Goal: Task Accomplishment & Management: Use online tool/utility

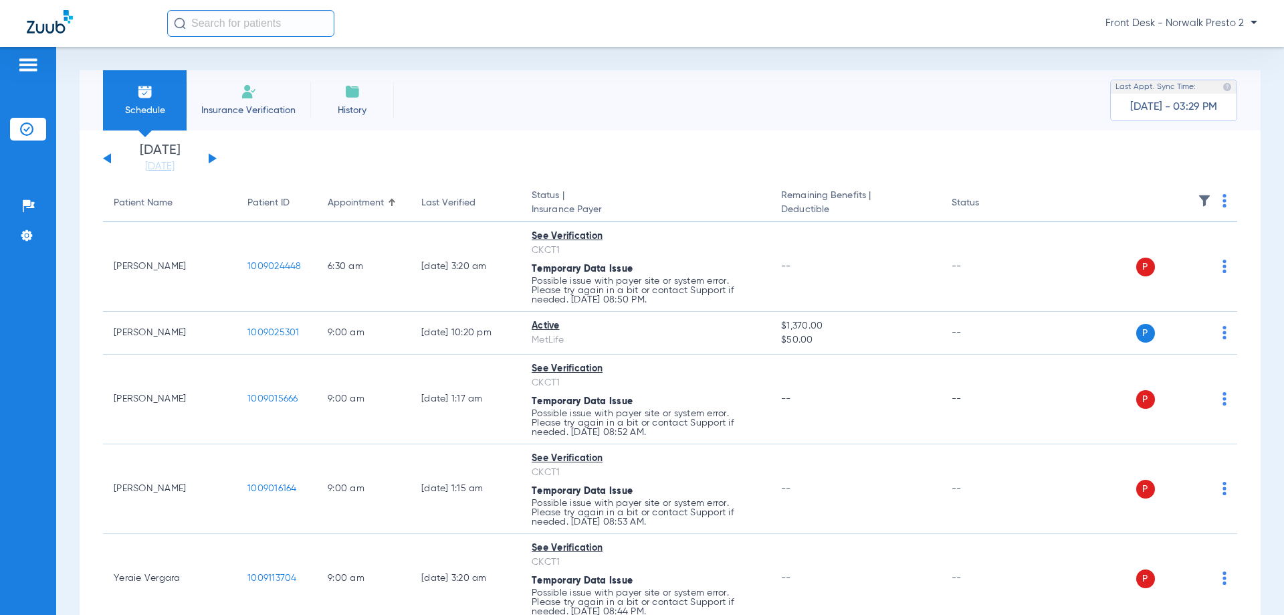
click at [207, 154] on div "[DATE] [DATE] [DATE] [DATE] [DATE] [DATE] [DATE] [DATE] [DATE] [DATE] [DATE] [D…" at bounding box center [160, 158] width 114 height 29
click at [213, 158] on div "[DATE] [DATE] [DATE] [DATE] [DATE] [DATE] [DATE] [DATE] [DATE] [DATE] [DATE] [D…" at bounding box center [160, 158] width 114 height 29
click at [213, 158] on button at bounding box center [213, 158] width 8 height 10
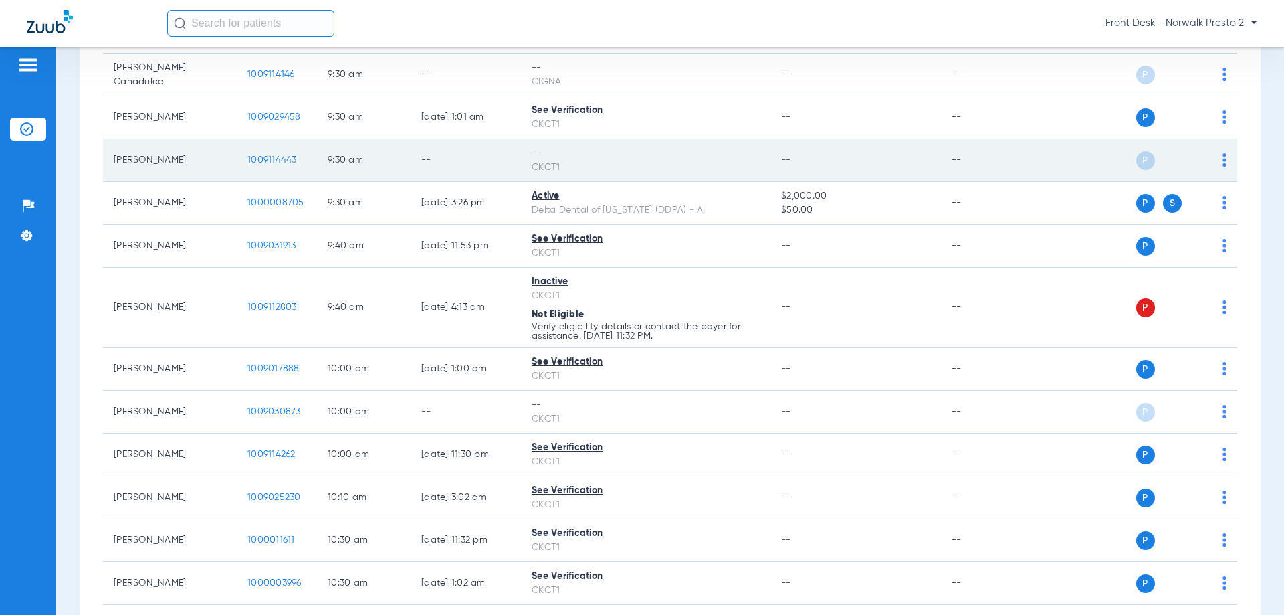
scroll to position [535, 0]
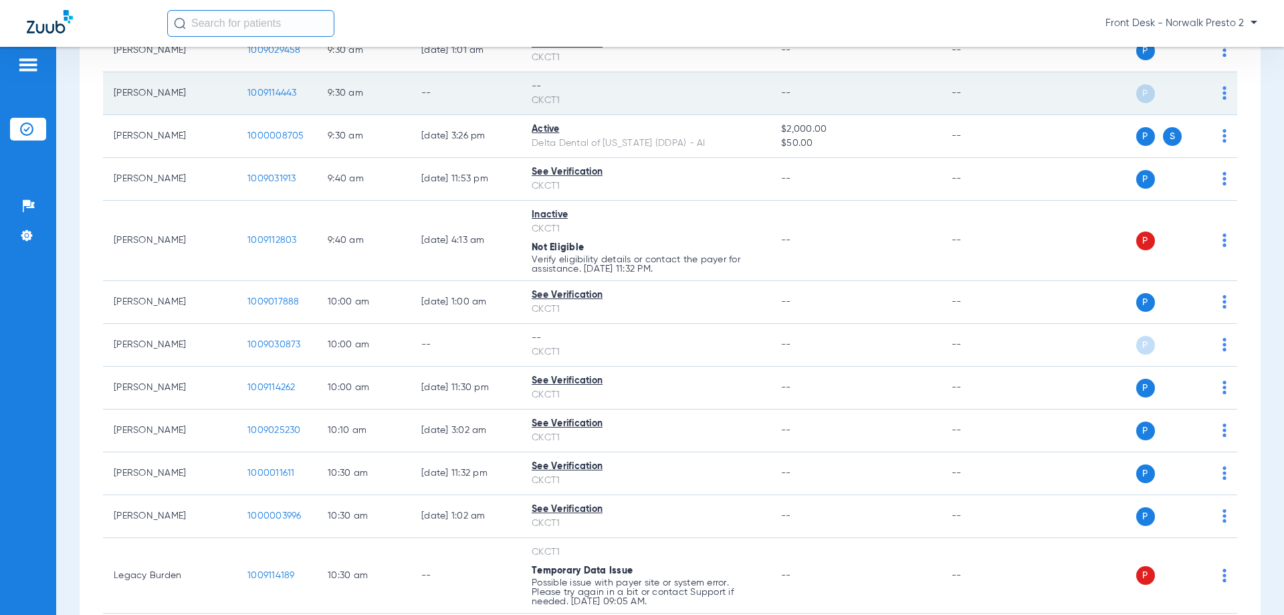
click at [1214, 86] on div "P S" at bounding box center [1129, 93] width 196 height 19
click at [1223, 92] on img at bounding box center [1225, 92] width 4 height 13
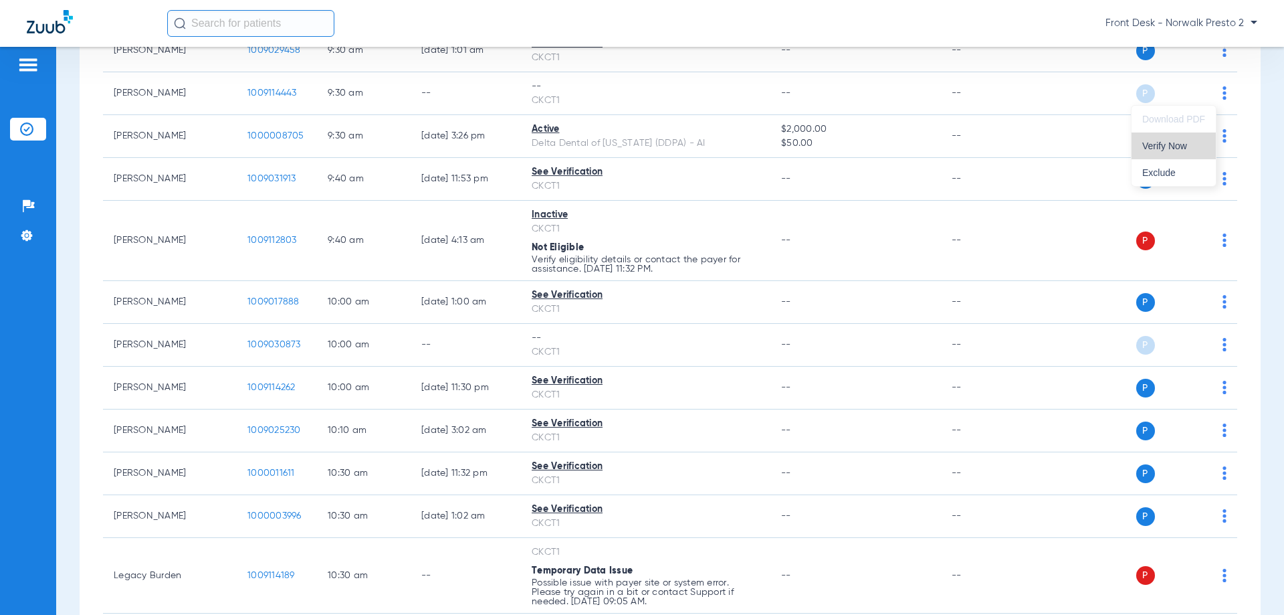
click at [1172, 146] on span "Verify Now" at bounding box center [1173, 145] width 63 height 9
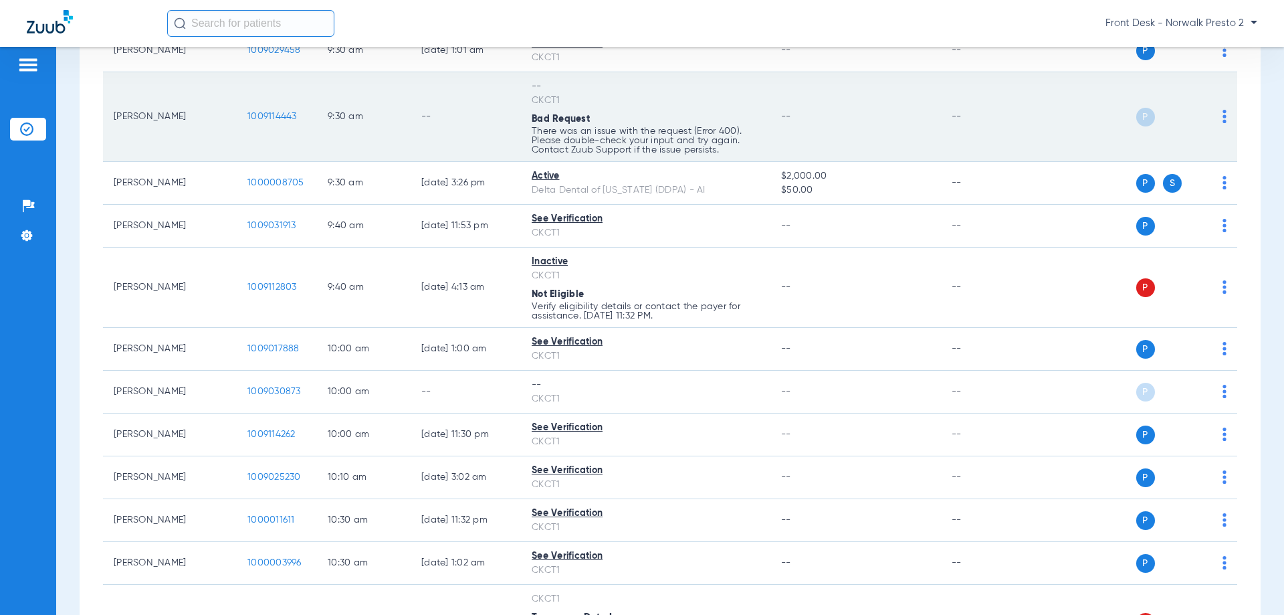
click at [1223, 116] on img at bounding box center [1225, 116] width 4 height 13
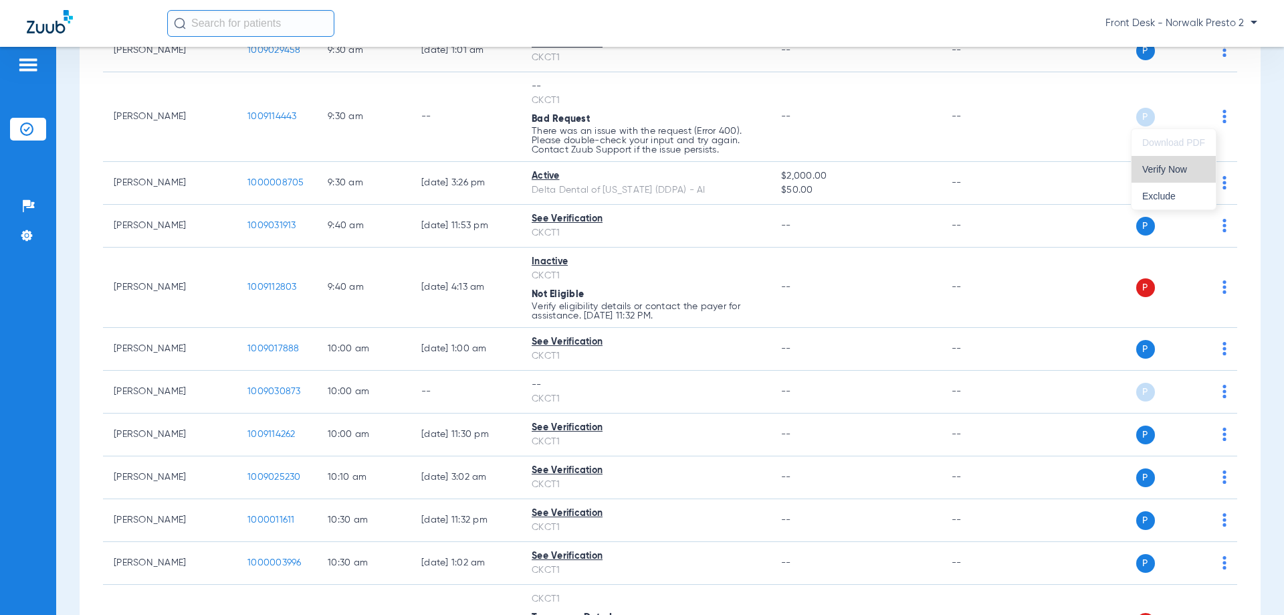
click at [1159, 170] on span "Verify Now" at bounding box center [1173, 169] width 63 height 9
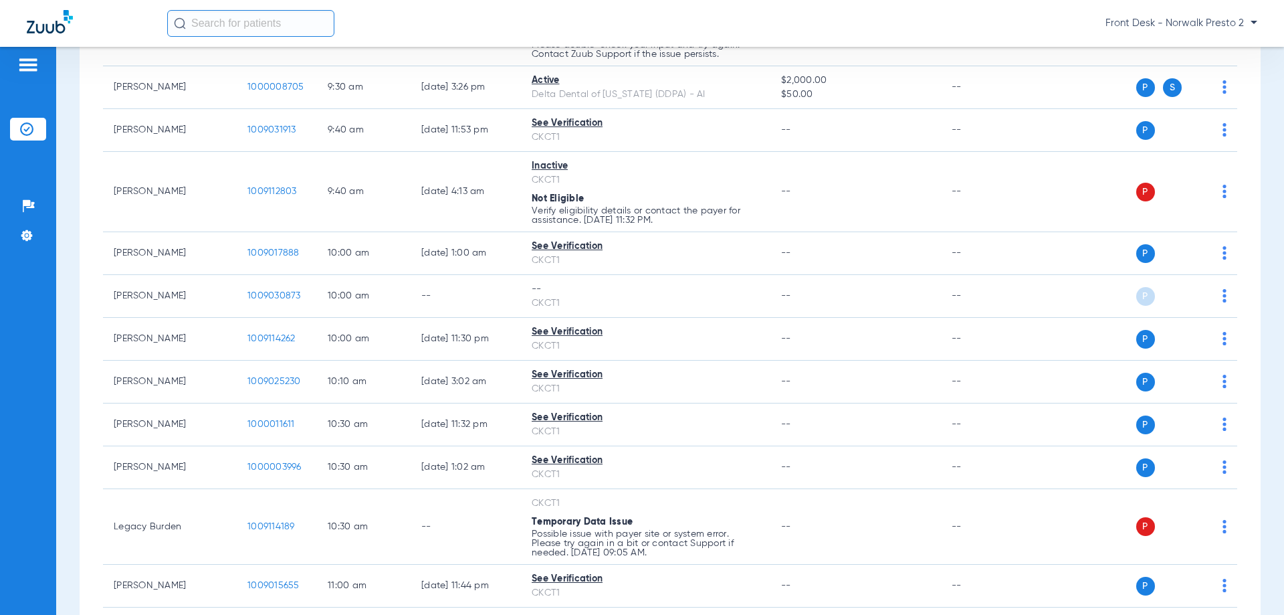
scroll to position [651, 0]
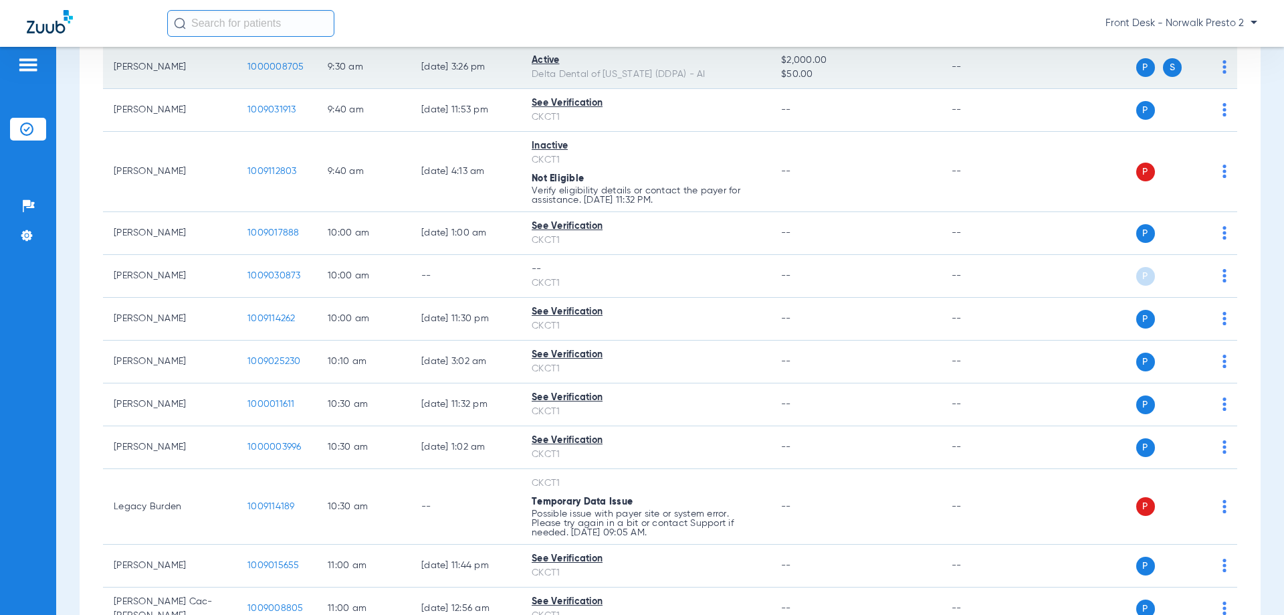
drag, startPoint x: 569, startPoint y: 56, endPoint x: 502, endPoint y: 58, distance: 67.6
click at [568, 56] on div "Active" at bounding box center [646, 61] width 228 height 14
drag, startPoint x: 537, startPoint y: 57, endPoint x: 367, endPoint y: 78, distance: 171.8
click at [510, 62] on tr "[PERSON_NAME] 1000008705 9:30 AM [DATE] 3:26 PM Active Delta Dental of [US_STAT…" at bounding box center [670, 67] width 1134 height 43
click at [285, 64] on span "1000008705" at bounding box center [275, 66] width 57 height 9
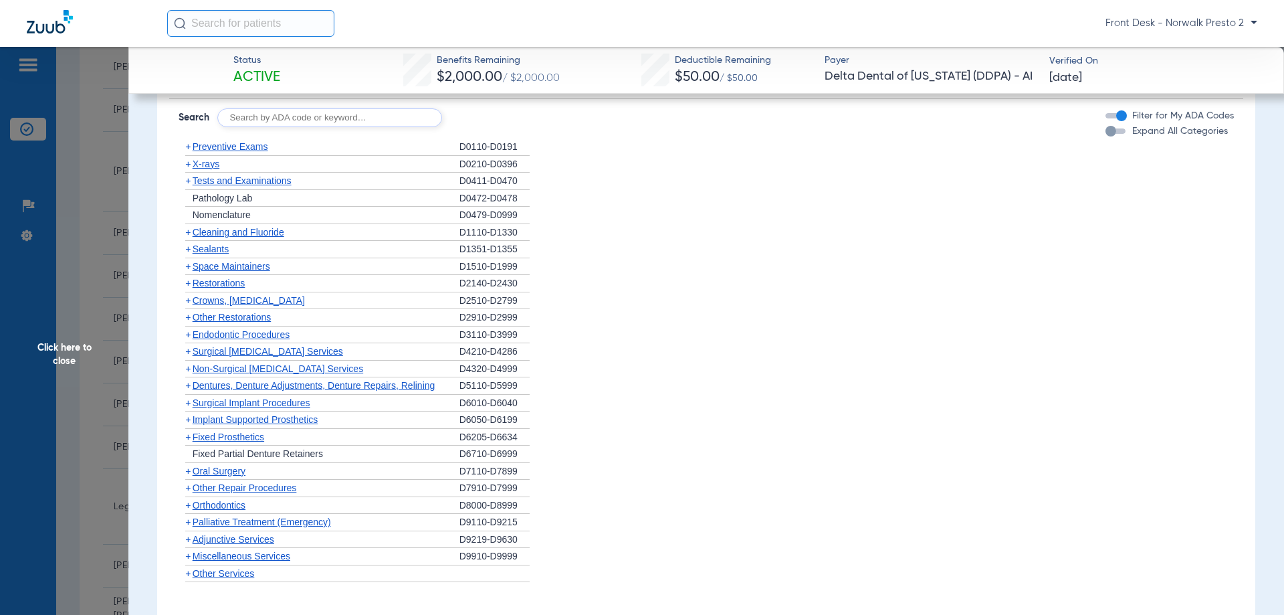
scroll to position [869, 0]
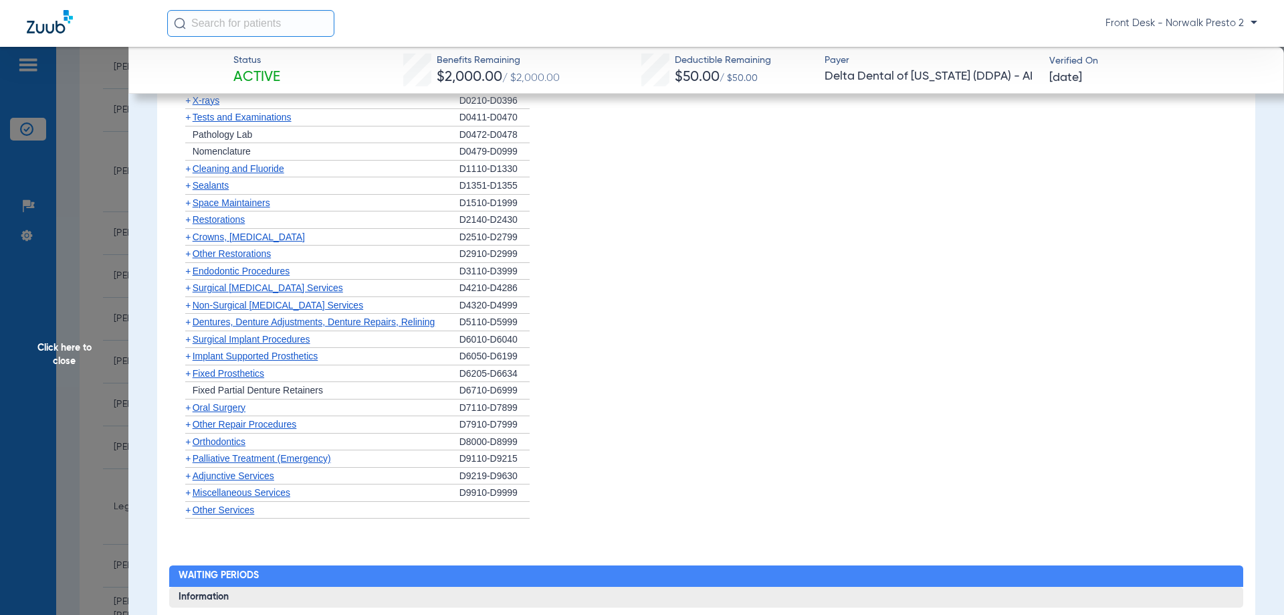
click at [245, 490] on span "Miscellaneous Services" at bounding box center [242, 492] width 98 height 11
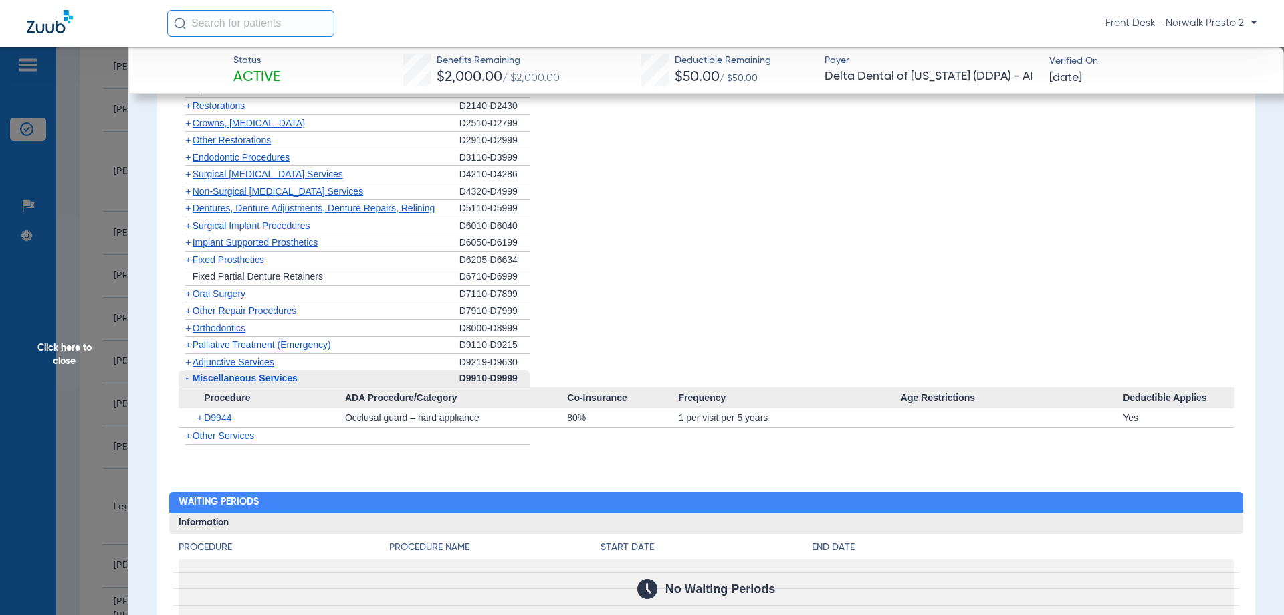
scroll to position [1003, 0]
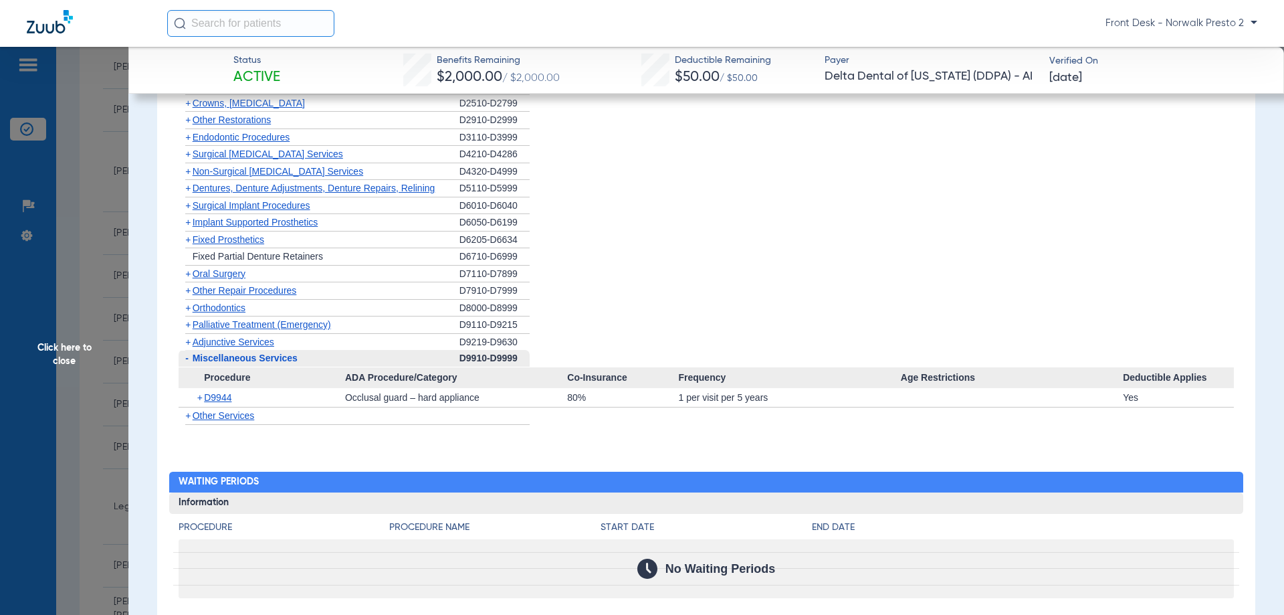
click at [223, 357] on span "Miscellaneous Services" at bounding box center [245, 357] width 105 height 11
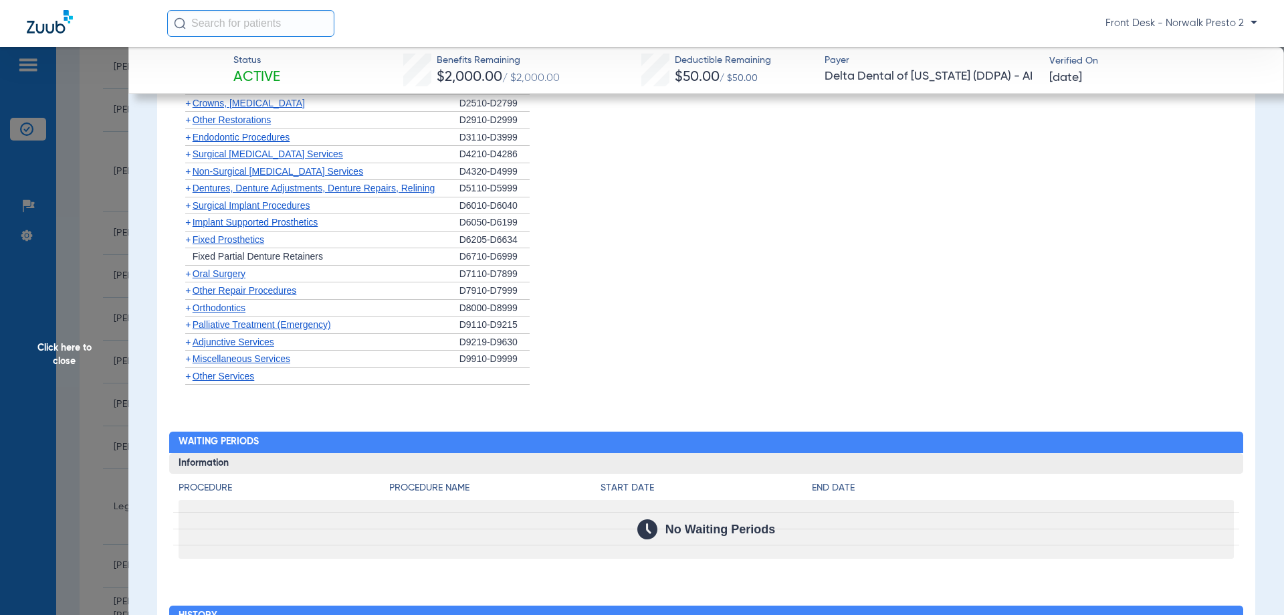
click at [226, 375] on span "Other Services" at bounding box center [224, 376] width 62 height 11
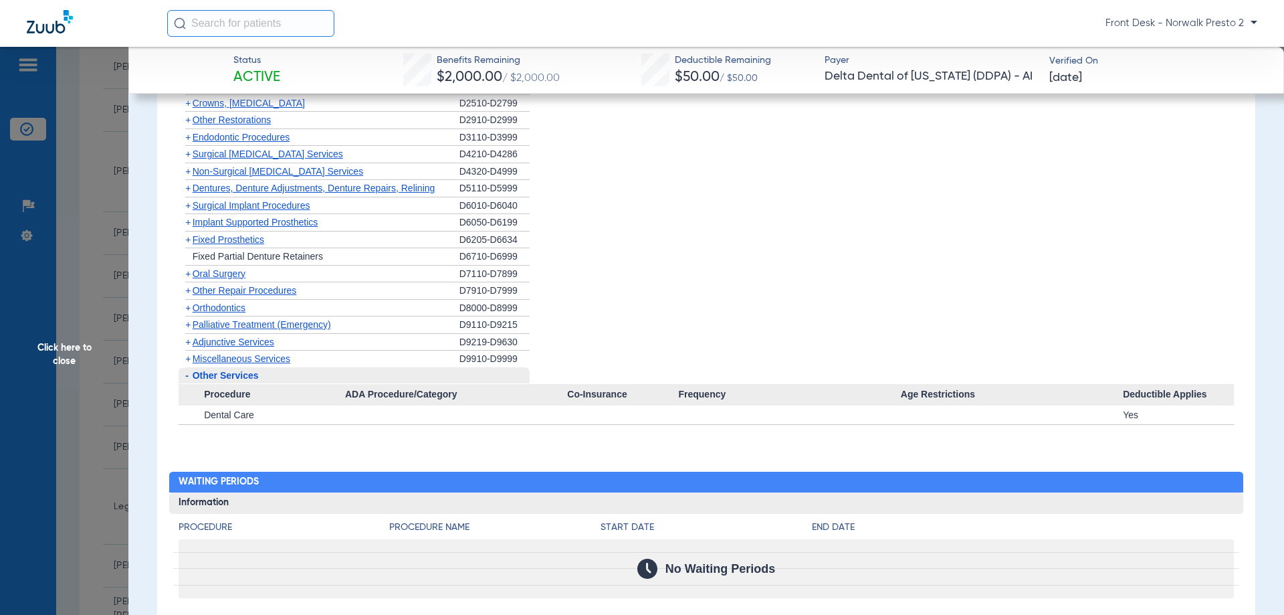
click at [226, 375] on span "Other Services" at bounding box center [226, 375] width 66 height 11
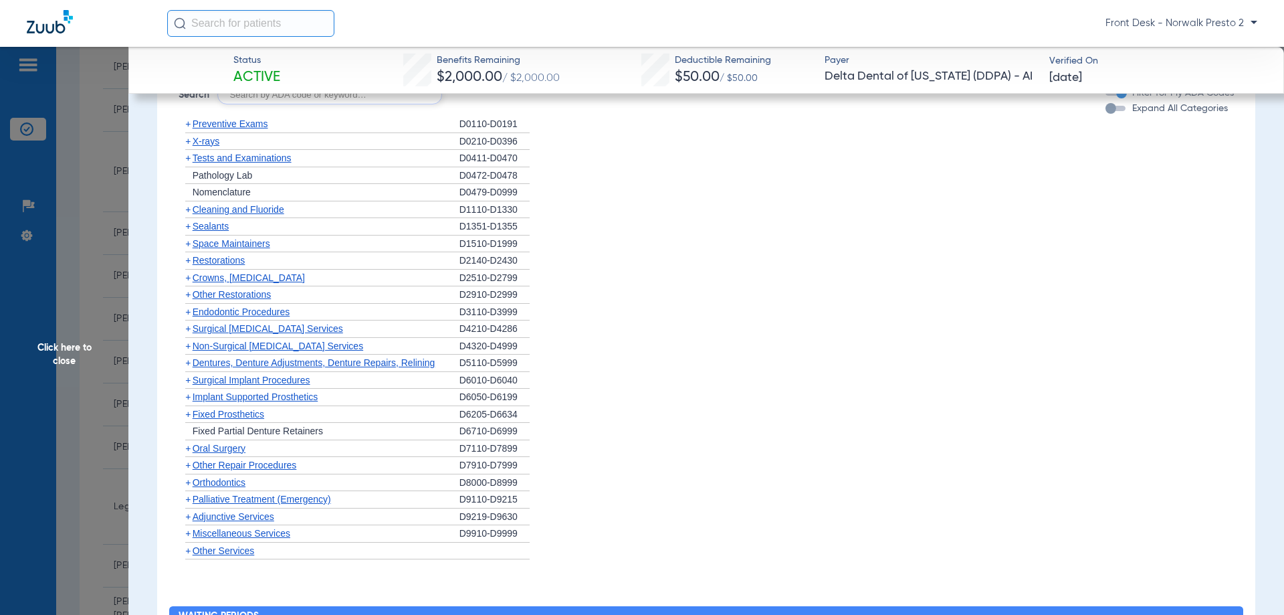
scroll to position [803, 0]
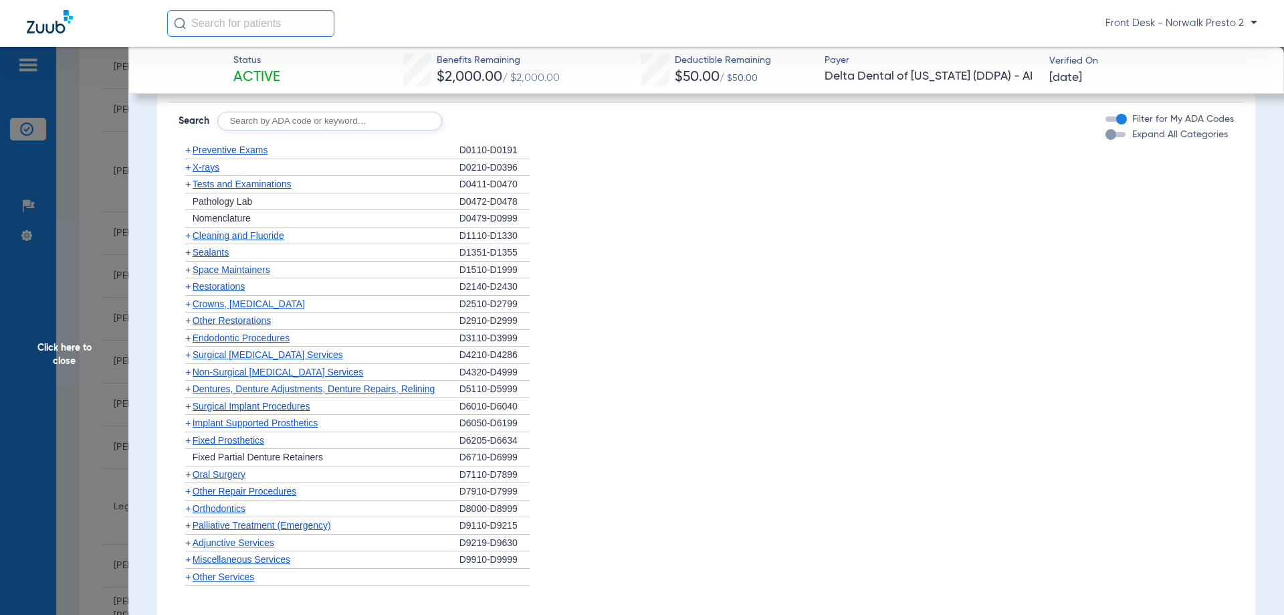
click at [68, 312] on span "Click here to close" at bounding box center [64, 354] width 128 height 615
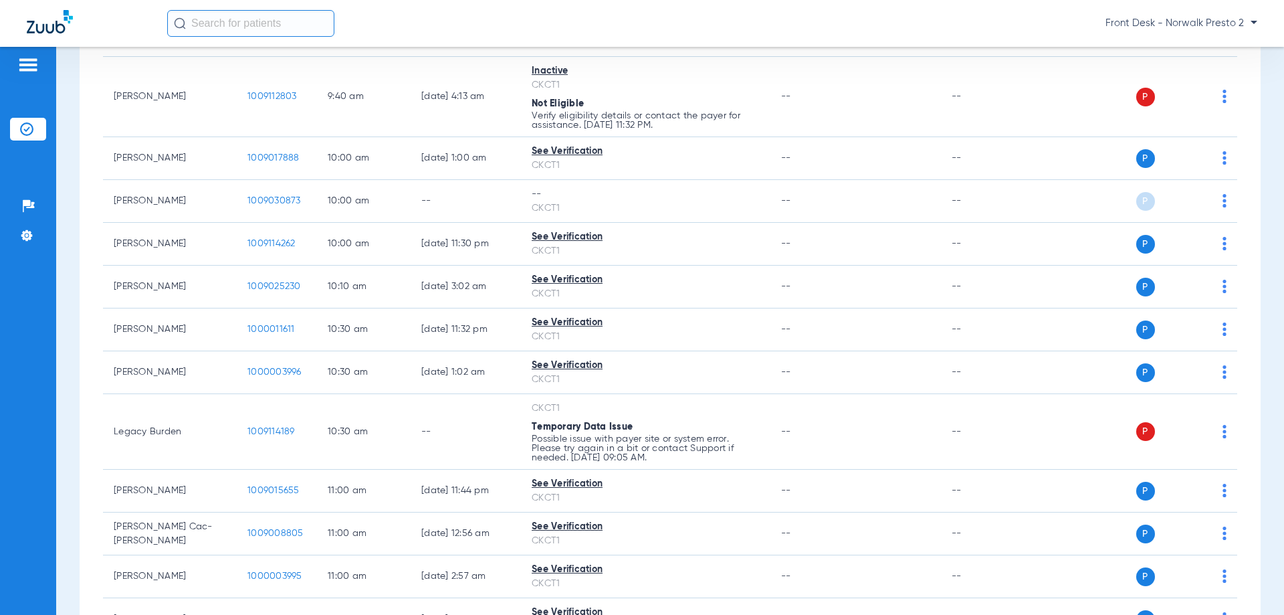
scroll to position [732, 0]
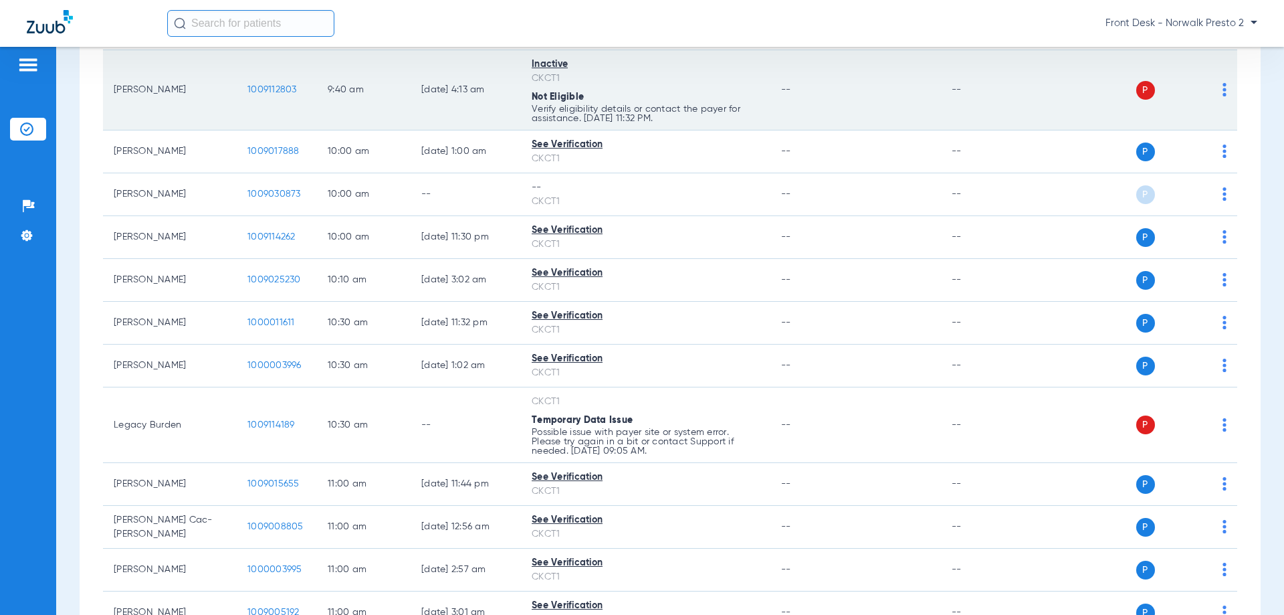
click at [1217, 82] on td "P S" at bounding box center [1134, 90] width 207 height 80
click at [259, 87] on span "1009112803" at bounding box center [271, 89] width 49 height 9
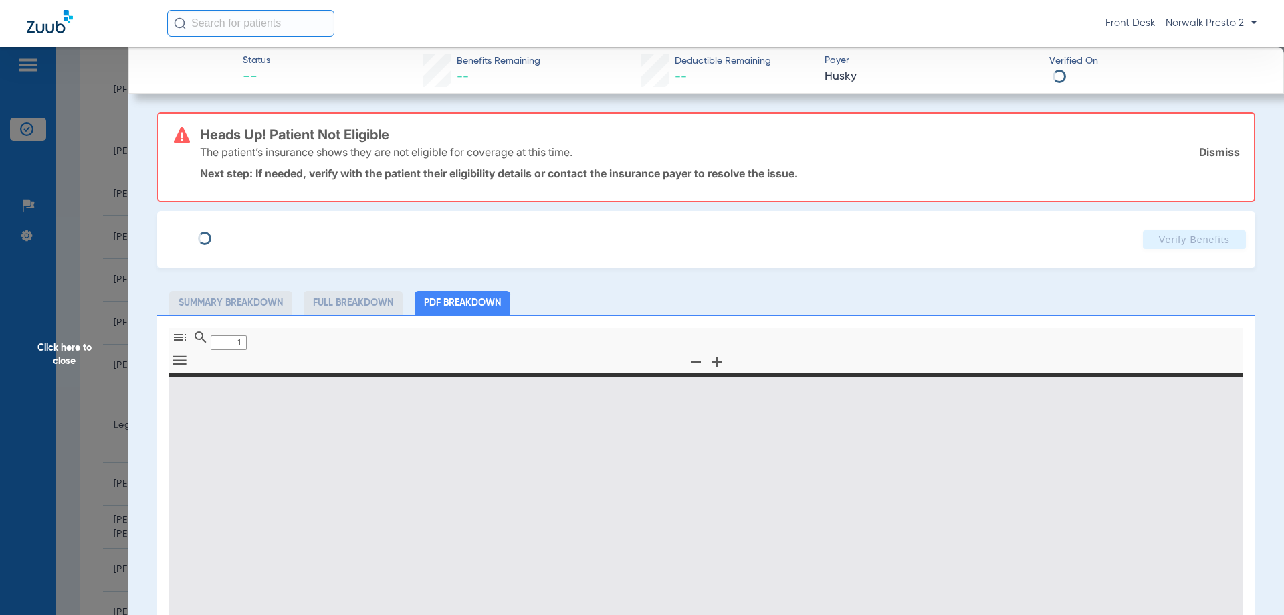
scroll to position [67, 0]
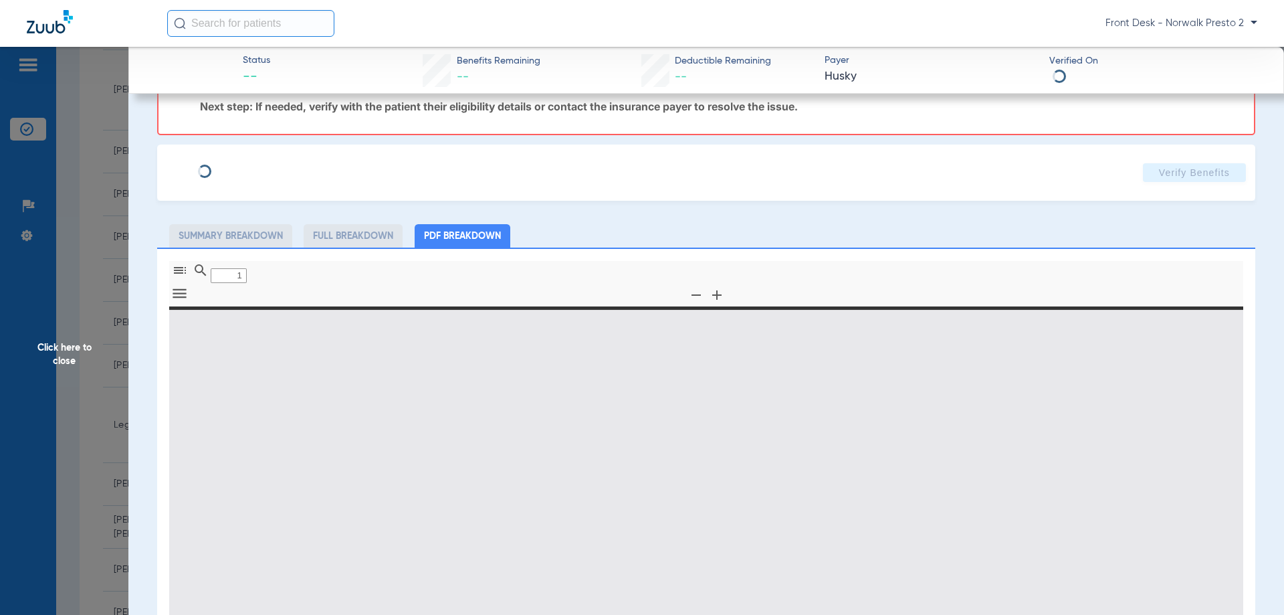
type input "0"
select select "page-width"
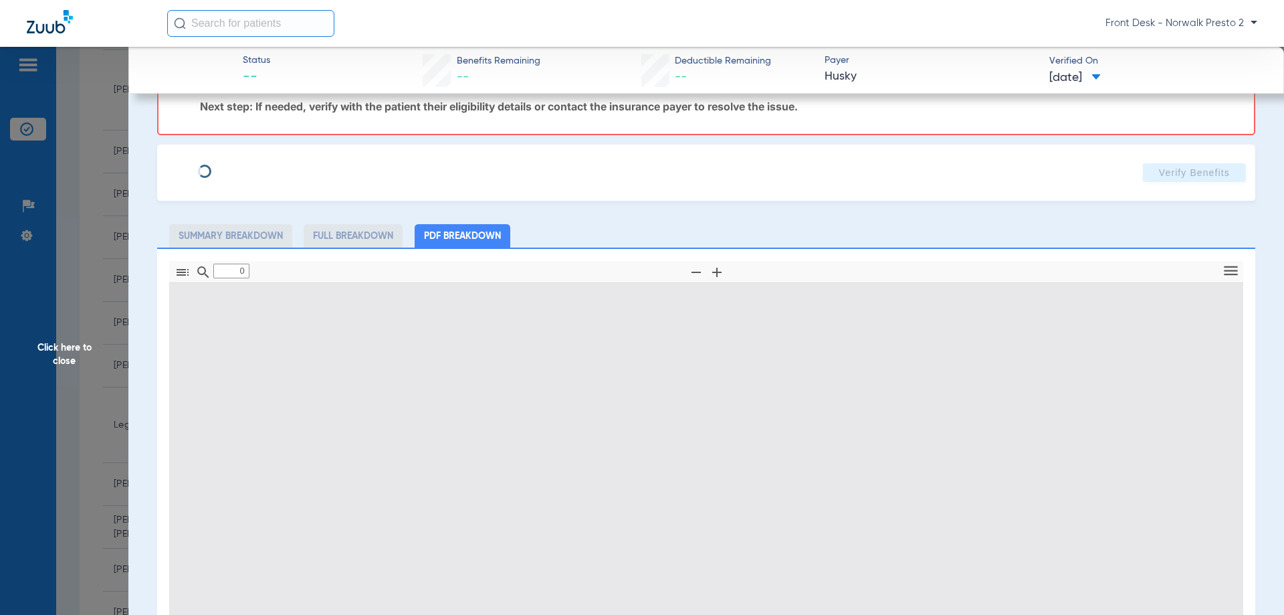
type input "1"
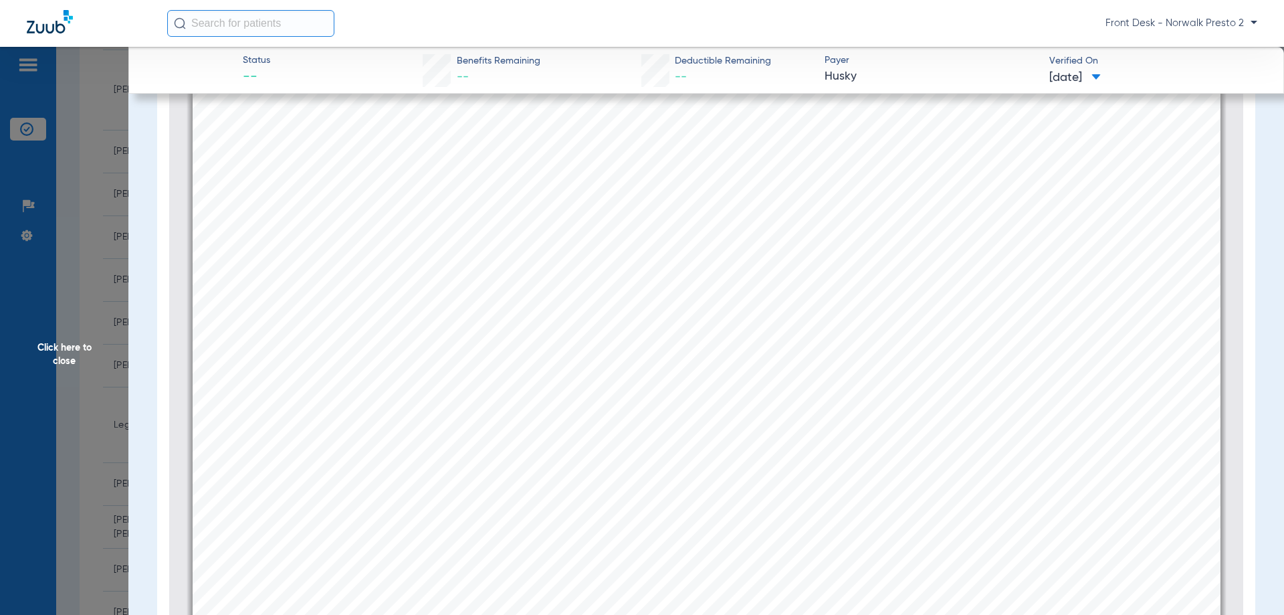
scroll to position [92, 0]
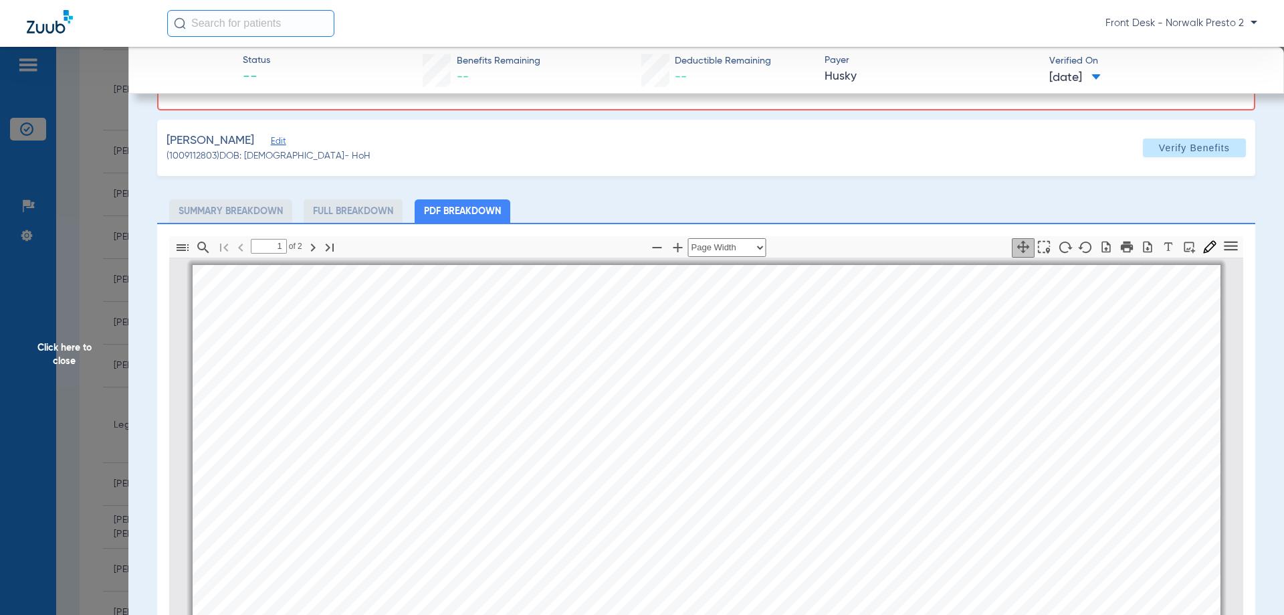
drag, startPoint x: 86, startPoint y: 274, endPoint x: 1113, endPoint y: 112, distance: 1040.0
click at [86, 275] on span "Click here to close" at bounding box center [64, 354] width 128 height 615
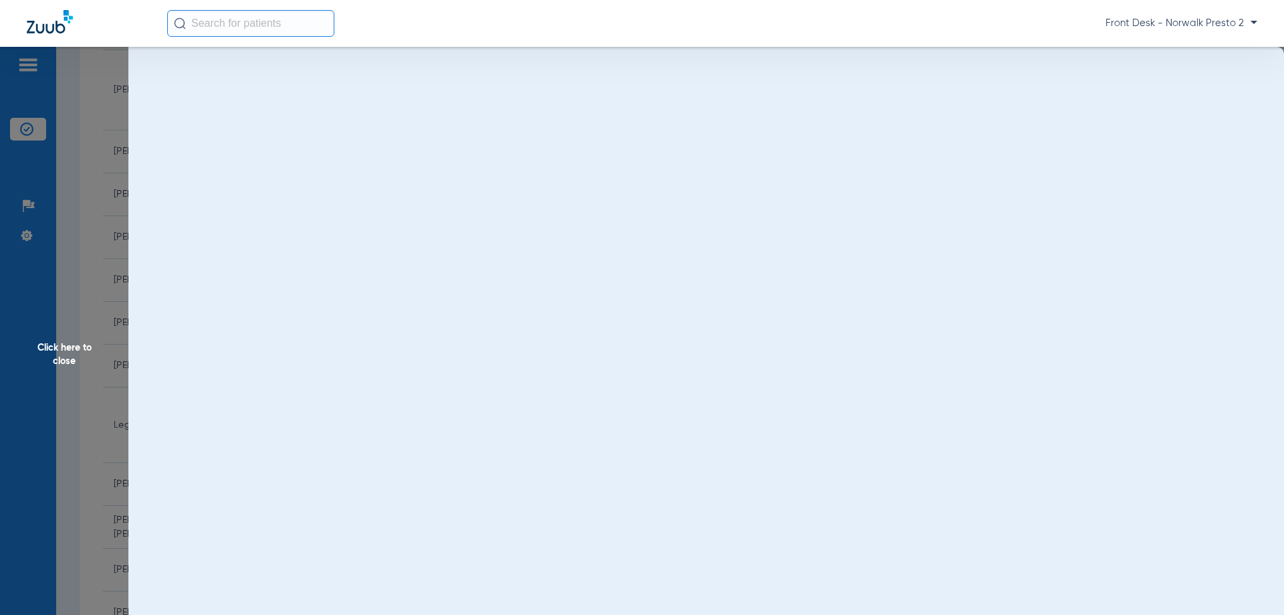
scroll to position [0, 0]
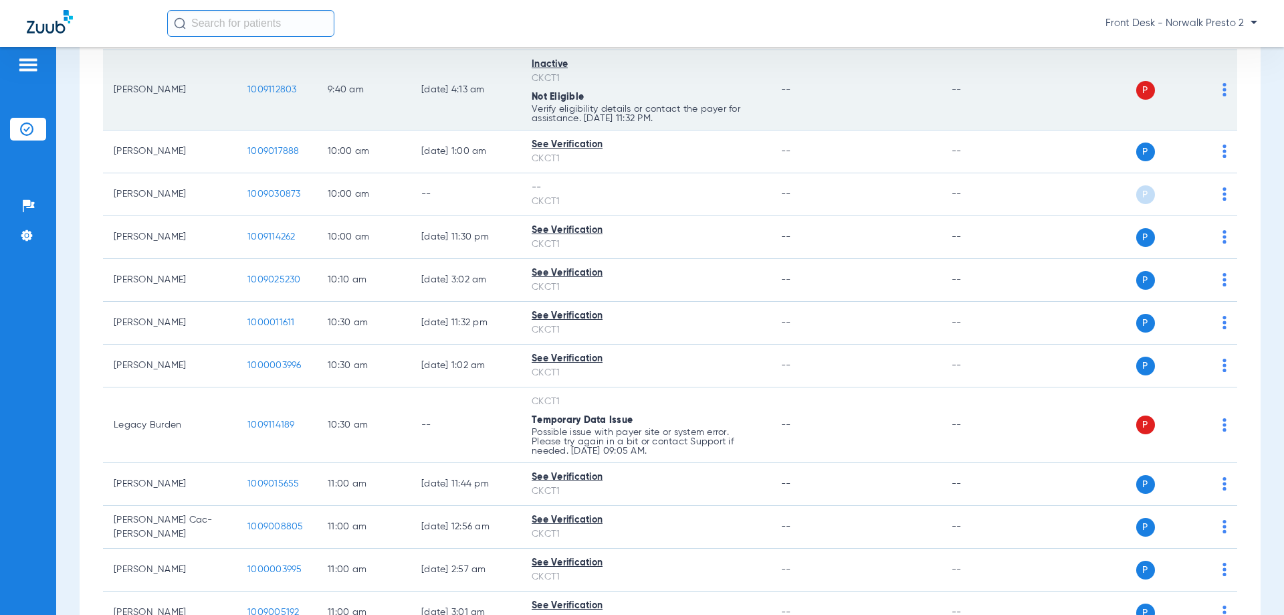
click at [1223, 93] on img at bounding box center [1225, 89] width 4 height 13
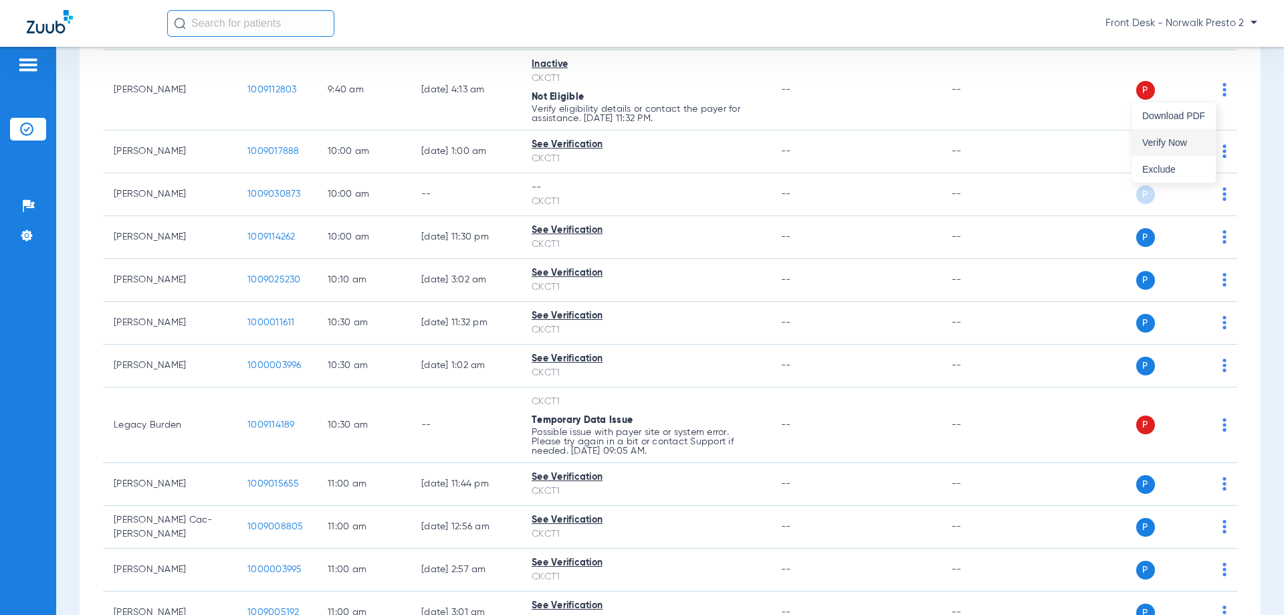
click at [1156, 144] on span "Verify Now" at bounding box center [1173, 142] width 63 height 9
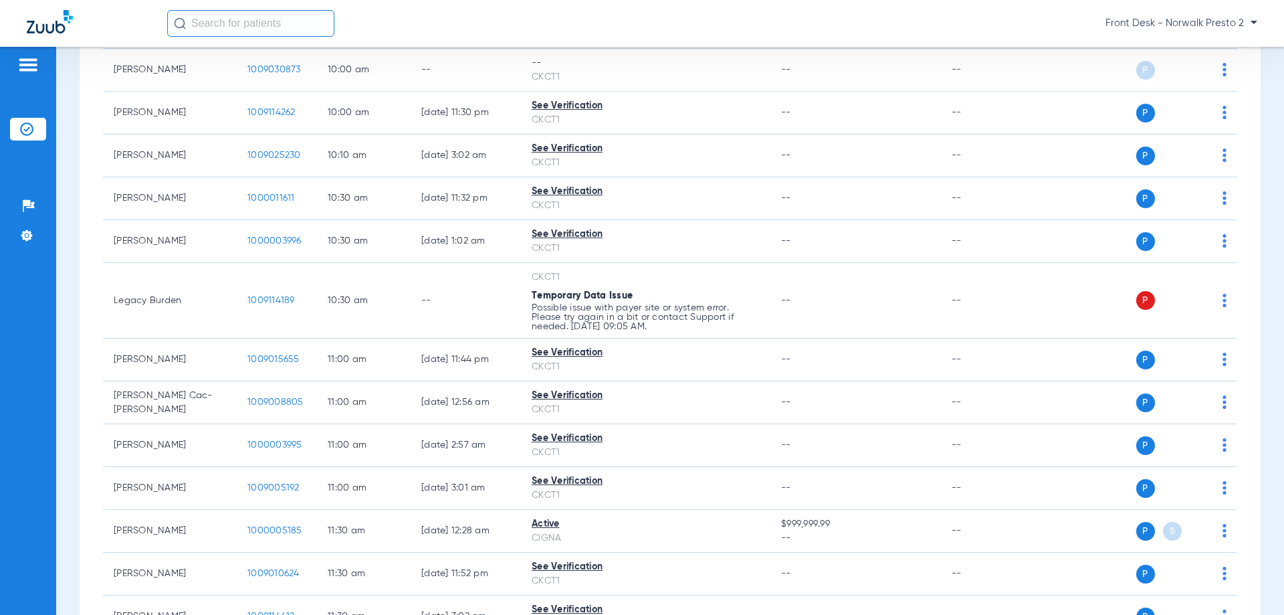
scroll to position [875, 0]
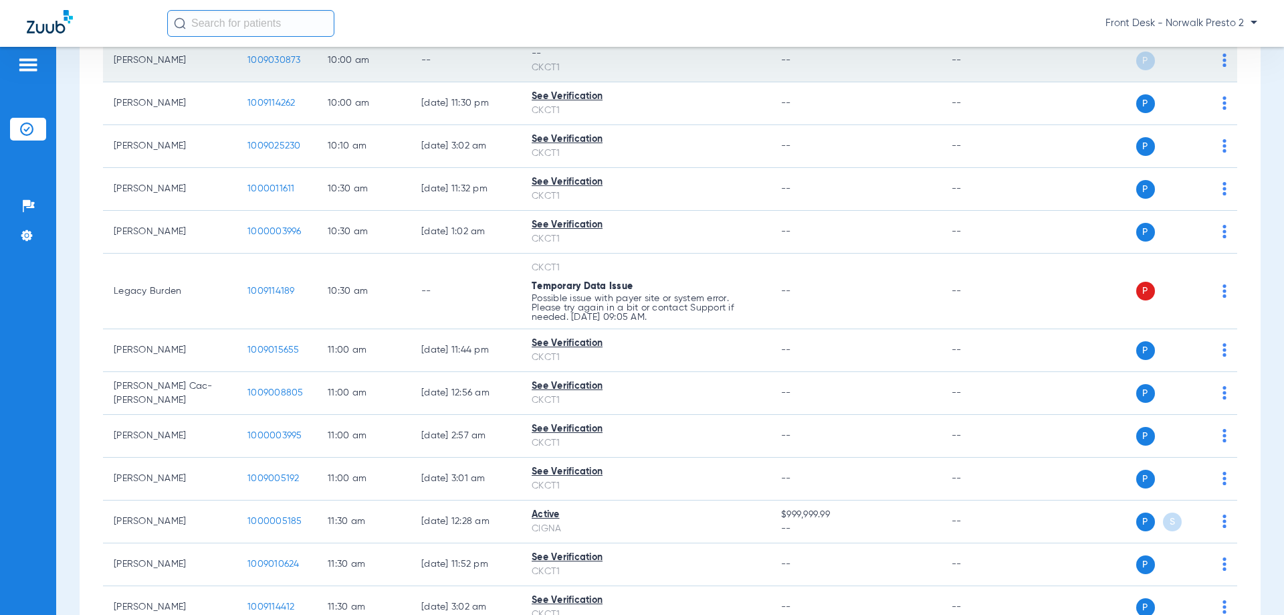
click at [1223, 63] on img at bounding box center [1225, 60] width 4 height 13
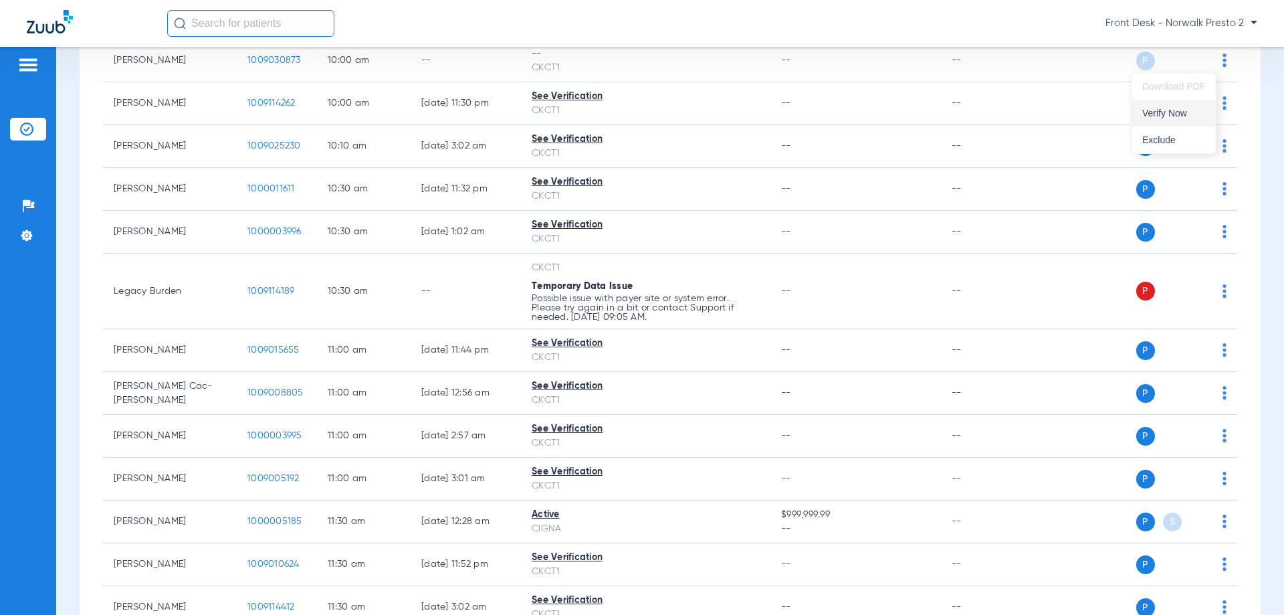
click at [1181, 115] on span "Verify Now" at bounding box center [1173, 112] width 63 height 9
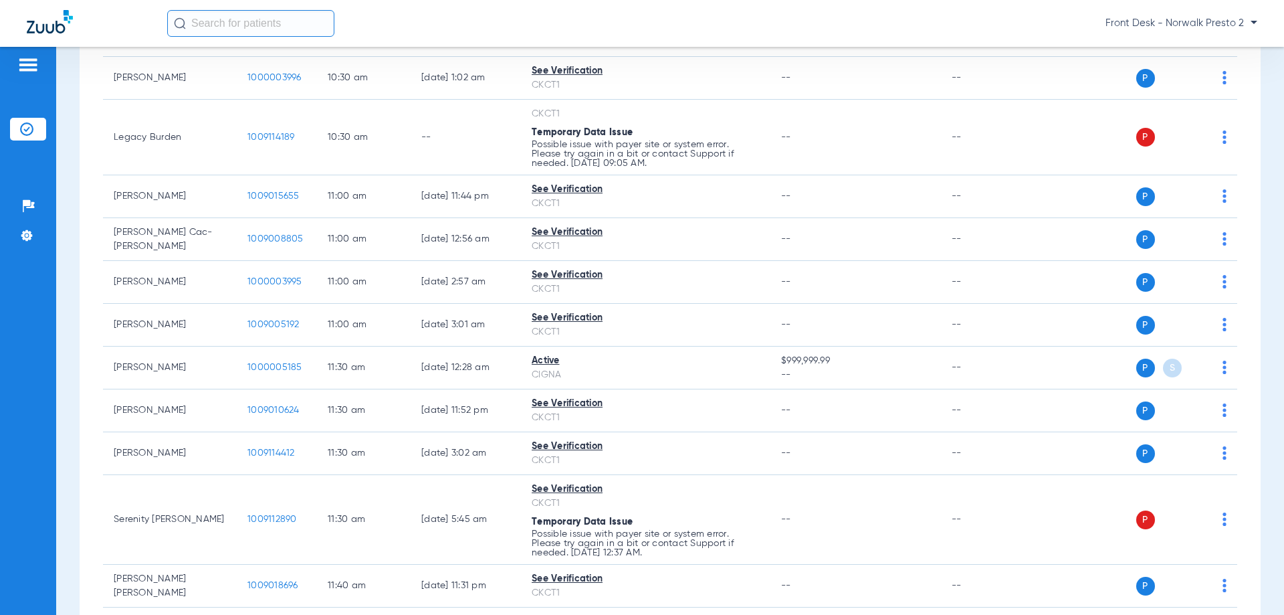
scroll to position [1123, 0]
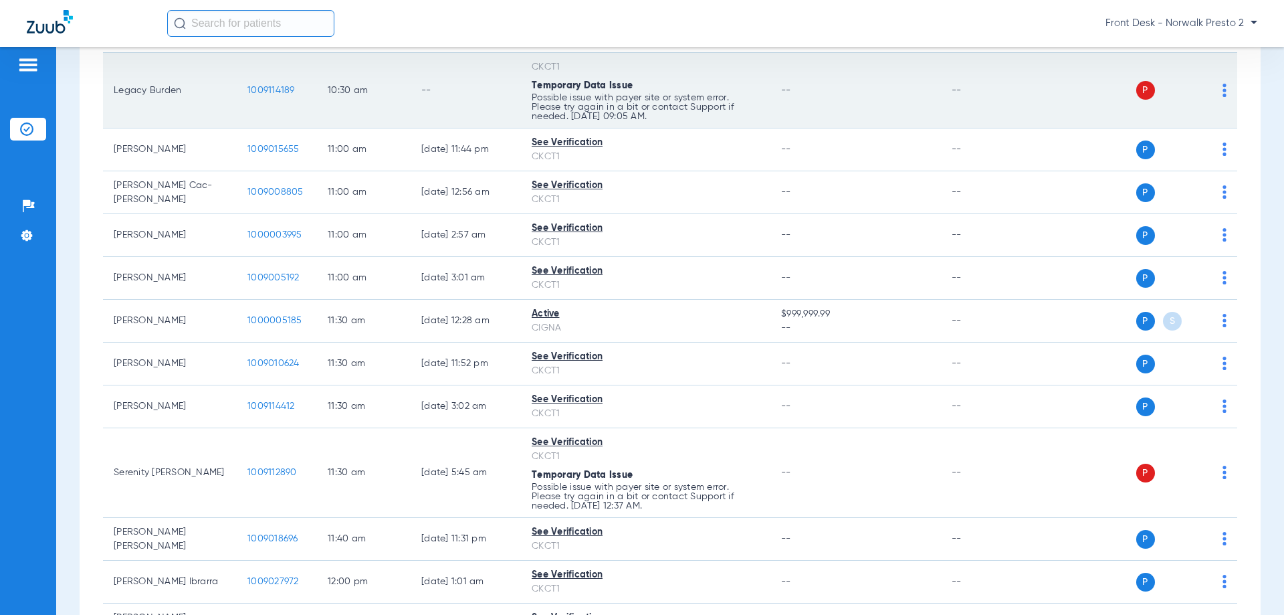
click at [1206, 95] on div "P S" at bounding box center [1129, 90] width 196 height 19
drag, startPoint x: 1215, startPoint y: 95, endPoint x: 1208, endPoint y: 96, distance: 6.7
click at [1223, 94] on img at bounding box center [1225, 90] width 4 height 13
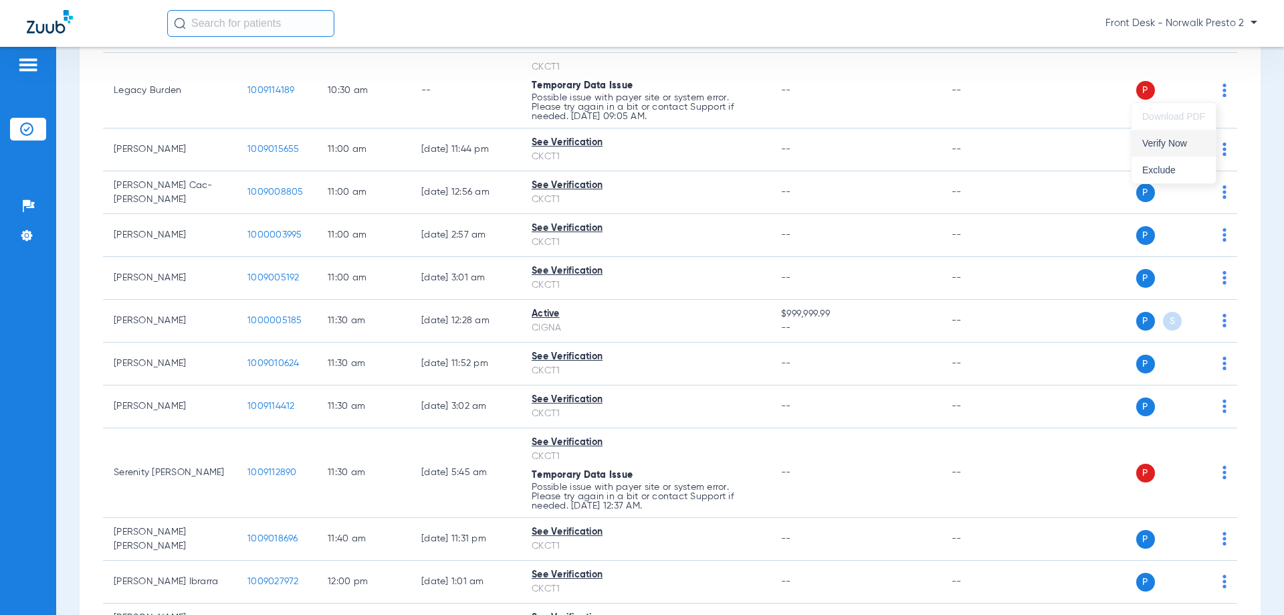
click at [1162, 144] on span "Verify Now" at bounding box center [1173, 142] width 63 height 9
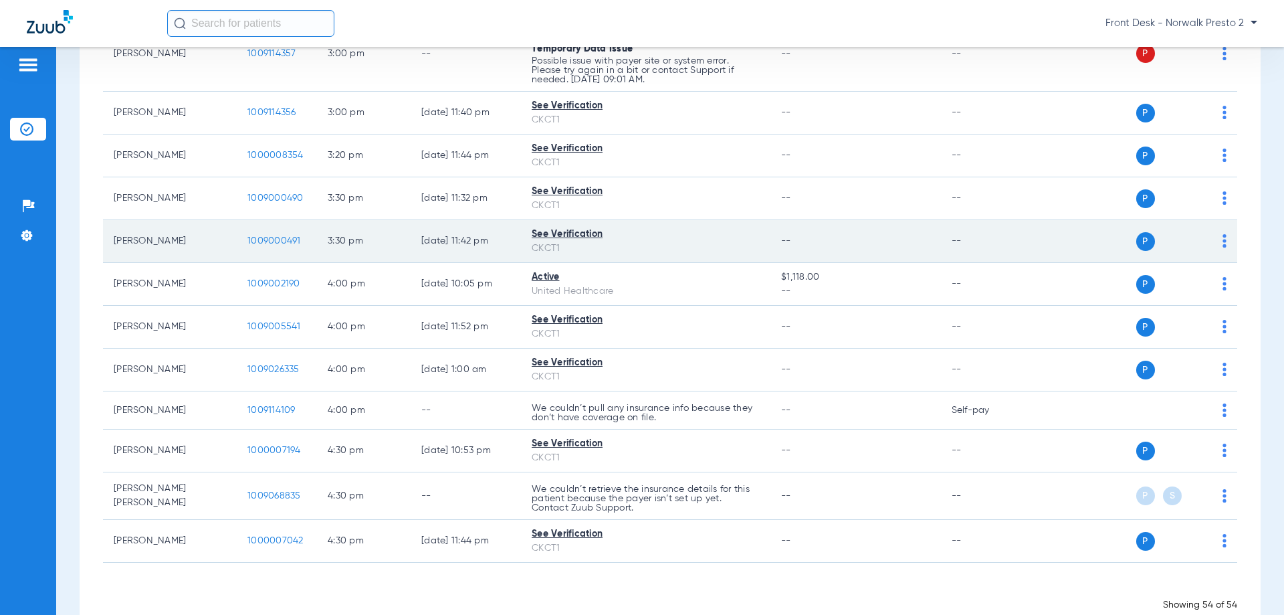
scroll to position [2257, 0]
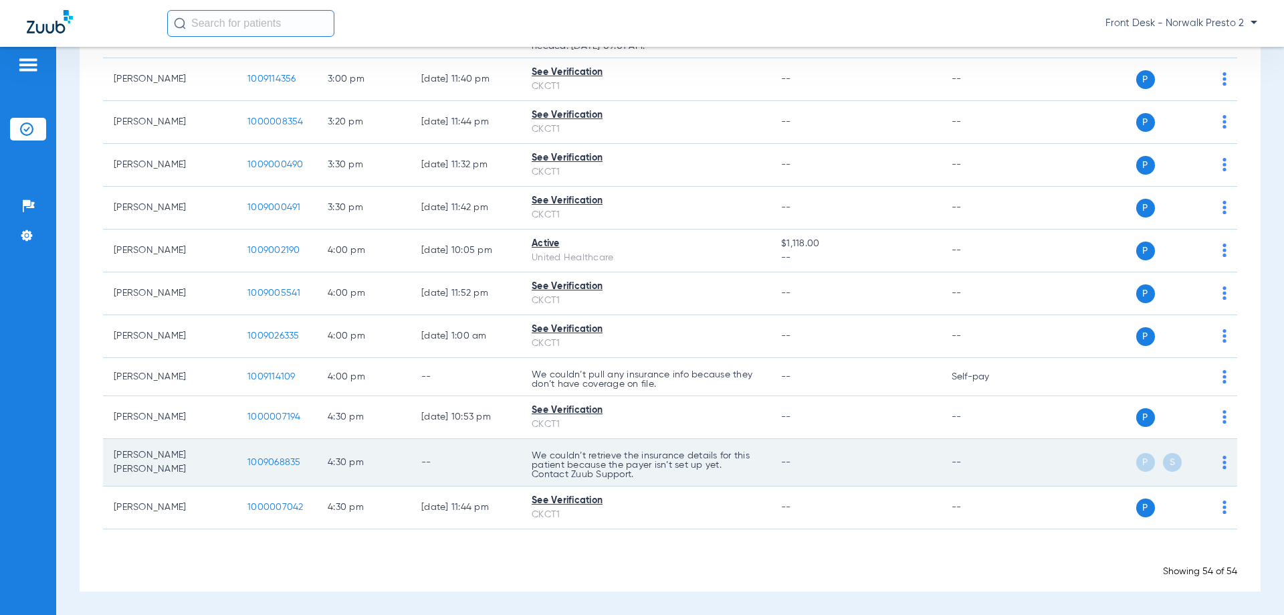
click at [1217, 465] on td "P S" at bounding box center [1134, 462] width 207 height 47
drag, startPoint x: 1210, startPoint y: 469, endPoint x: 1221, endPoint y: 463, distance: 12.0
click at [1211, 472] on td "P S" at bounding box center [1134, 462] width 207 height 47
click at [1223, 465] on img at bounding box center [1225, 461] width 4 height 13
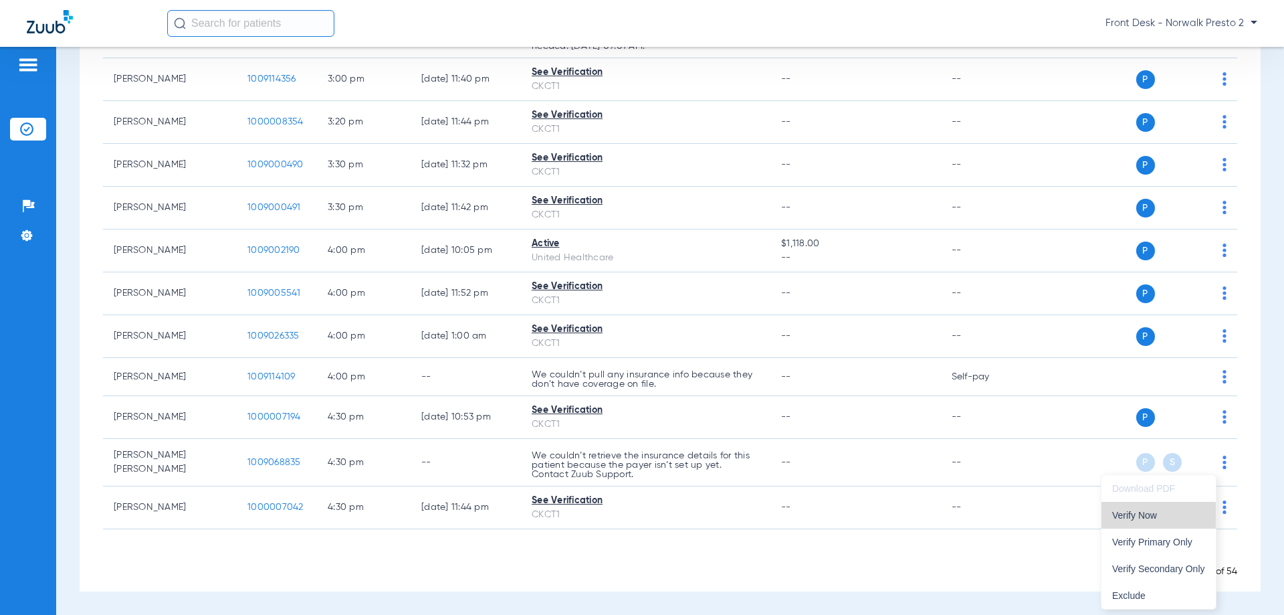
click at [1157, 509] on button "Verify Now" at bounding box center [1159, 515] width 114 height 27
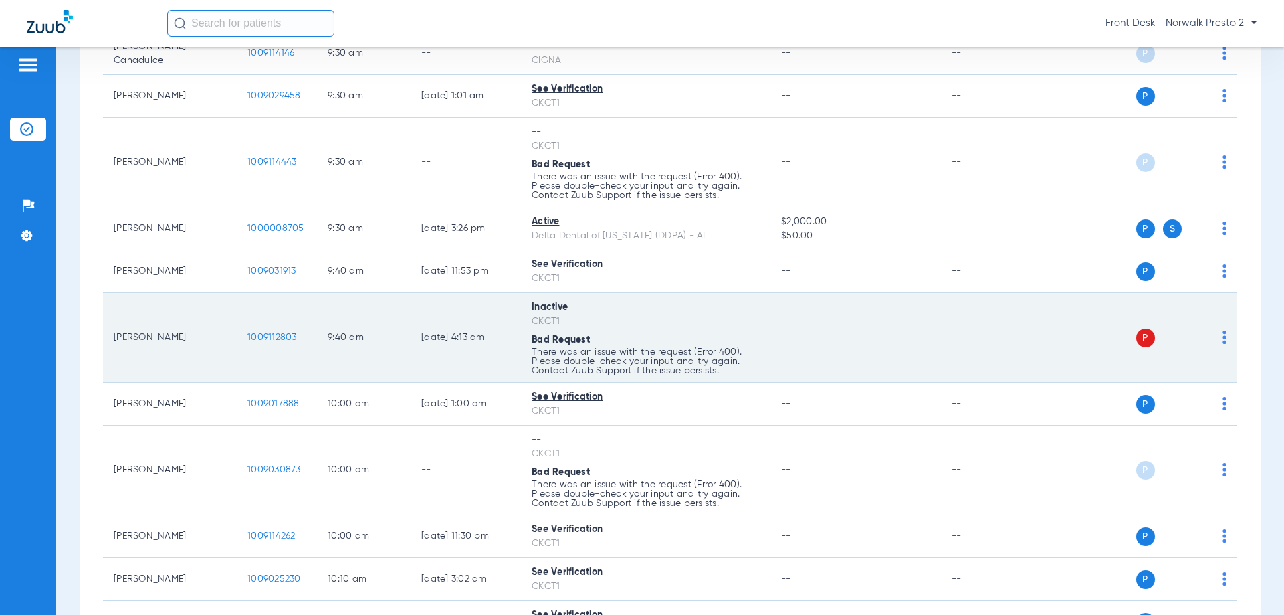
scroll to position [465, 0]
